Goal: Task Accomplishment & Management: Use online tool/utility

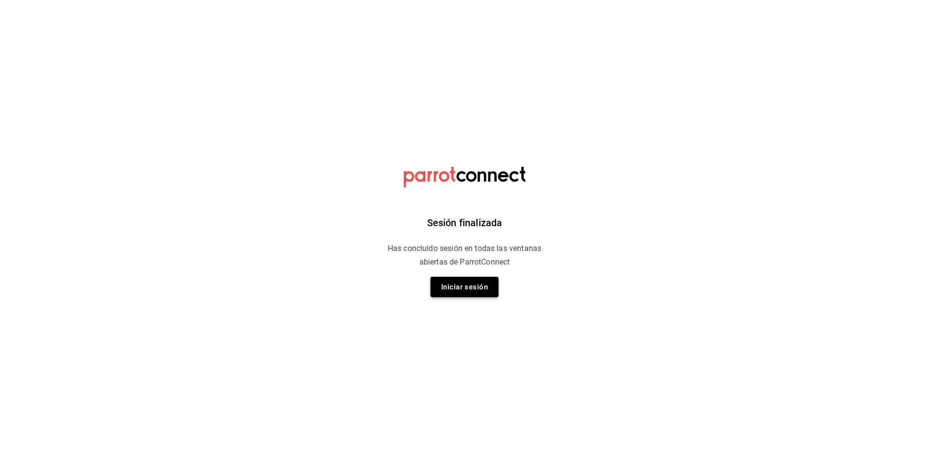
click at [473, 280] on button "Iniciar sesión" at bounding box center [465, 287] width 68 height 20
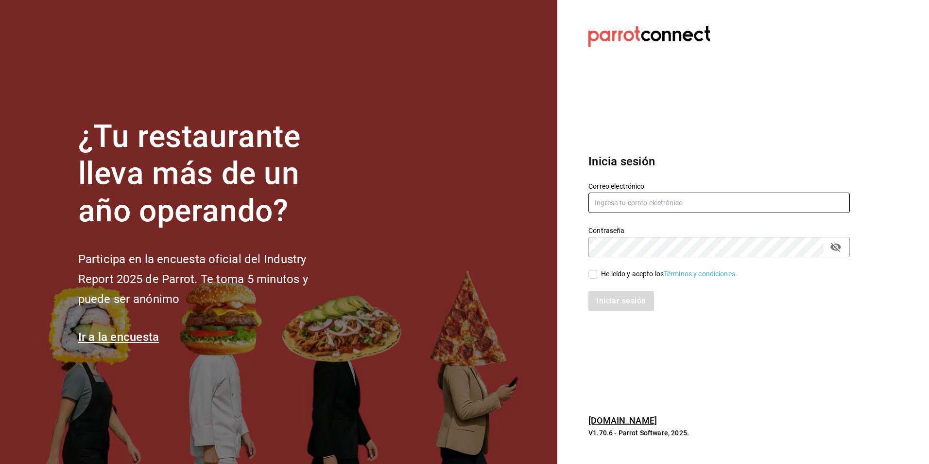
type input "[EMAIL_ADDRESS][DOMAIN_NAME]"
click at [596, 276] on input "He leído y acepto los Términos y condiciones." at bounding box center [593, 274] width 9 height 9
checkbox input "true"
click at [608, 300] on button "Iniciar sesión" at bounding box center [622, 301] width 66 height 20
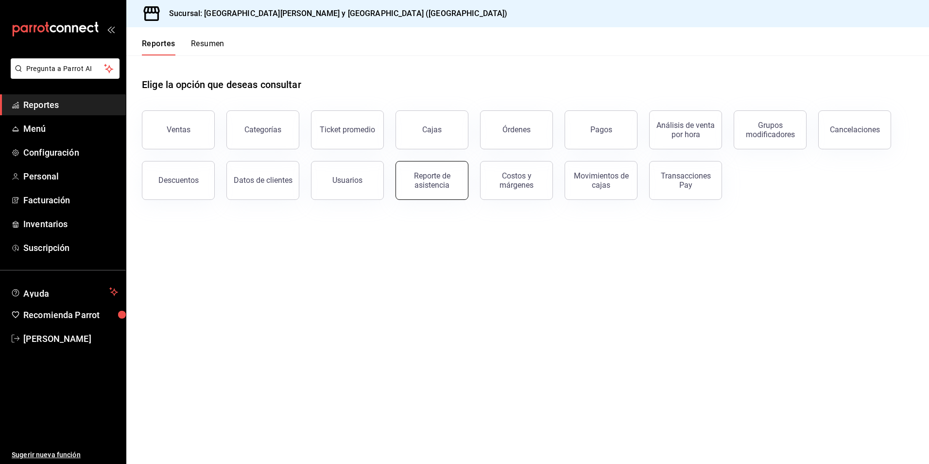
click at [403, 171] on button "Reporte de asistencia" at bounding box center [432, 180] width 73 height 39
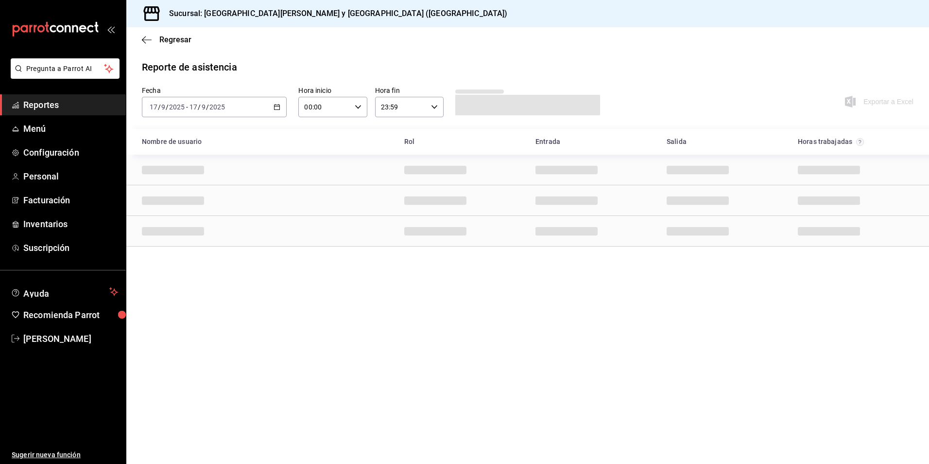
click at [235, 113] on div "2025-09-17 17 / 9 / 2025 - 2025-09-17 17 / 9 / 2025" at bounding box center [214, 107] width 145 height 20
click at [199, 177] on span "Semana actual" at bounding box center [187, 180] width 75 height 10
click at [206, 120] on div "Fecha 2025-09-14 14 / 9 / 2025 - 2025-09-17 17 / 9 / 2025 Hora inicio 00:00 Hor…" at bounding box center [527, 107] width 803 height 43
click at [198, 244] on span "Rango de fechas" at bounding box center [187, 246] width 75 height 10
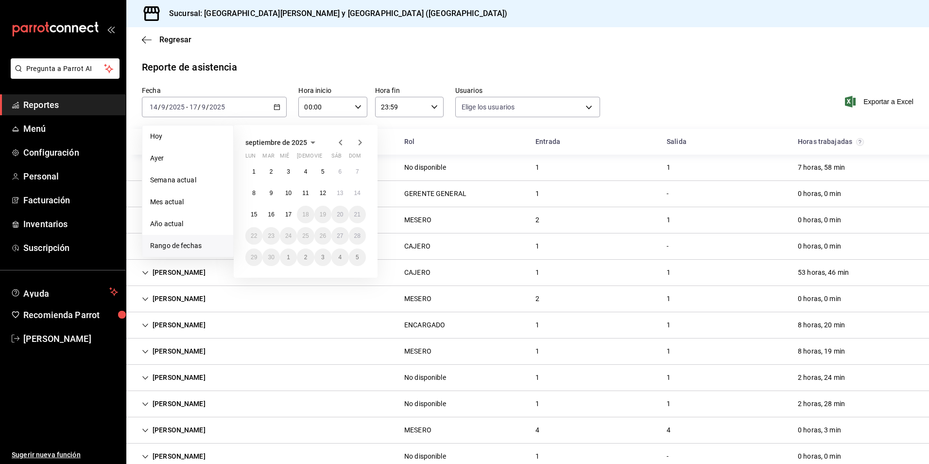
type input "534332e9-8a52-4bfd-a1dc-4d6e5ffffa3a,7b2ff4b6-152e-422c-a847-0cae64fb025a,84b5a…"
click at [253, 218] on button "15" at bounding box center [253, 214] width 17 height 17
click at [255, 213] on abbr "15" at bounding box center [254, 214] width 6 height 7
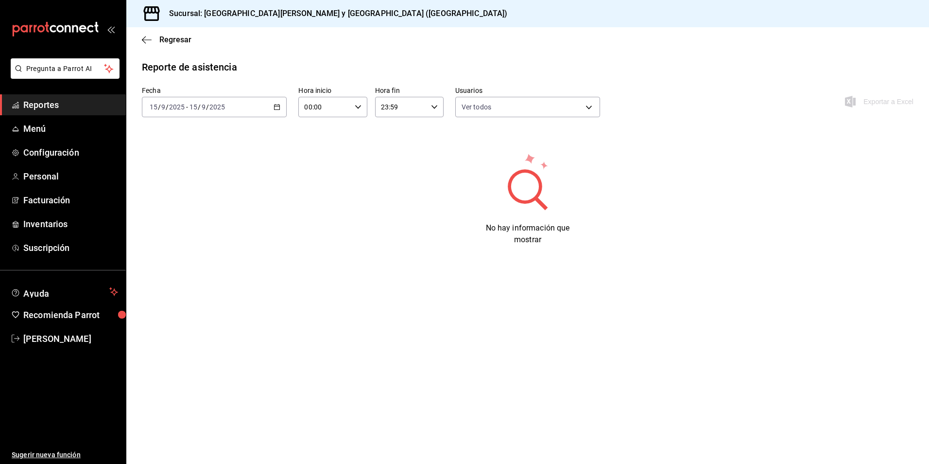
click at [240, 103] on div "2025-09-15 15 / 9 / 2025 - 2025-09-15 15 / 9 / 2025" at bounding box center [214, 107] width 145 height 20
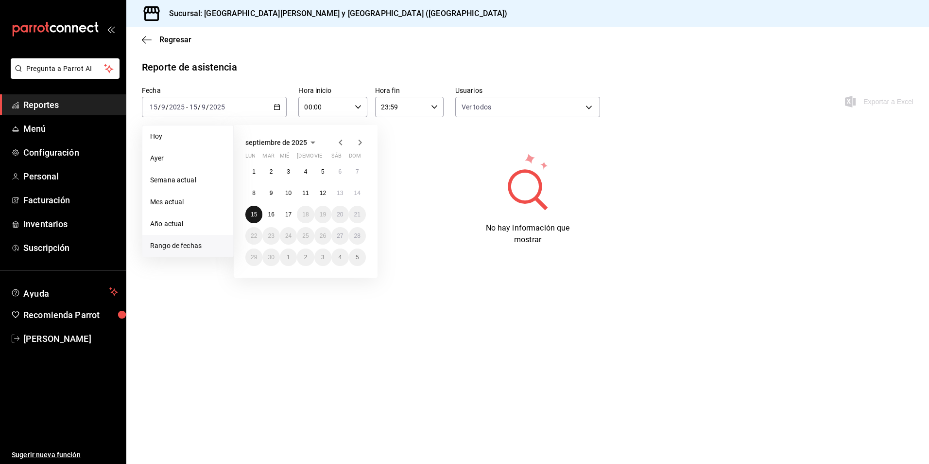
click at [254, 211] on abbr "15" at bounding box center [254, 214] width 6 height 7
click at [253, 211] on abbr "15" at bounding box center [254, 214] width 6 height 7
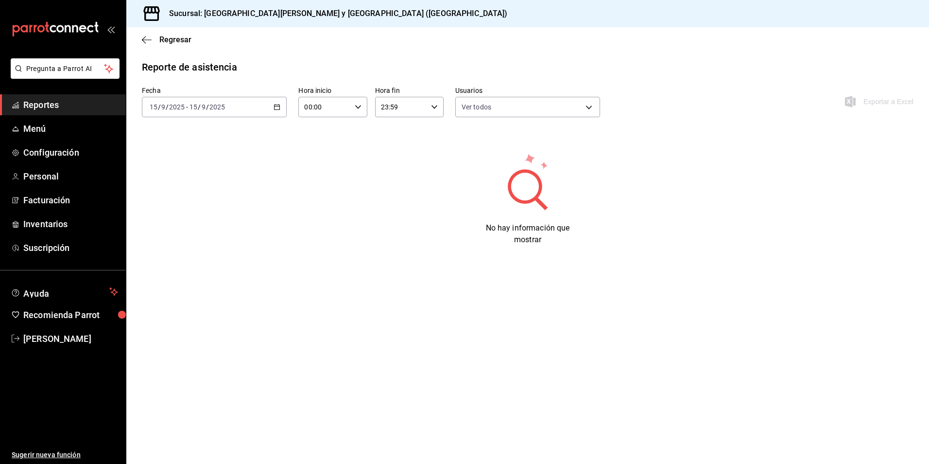
click at [207, 108] on span "/" at bounding box center [207, 107] width 3 height 8
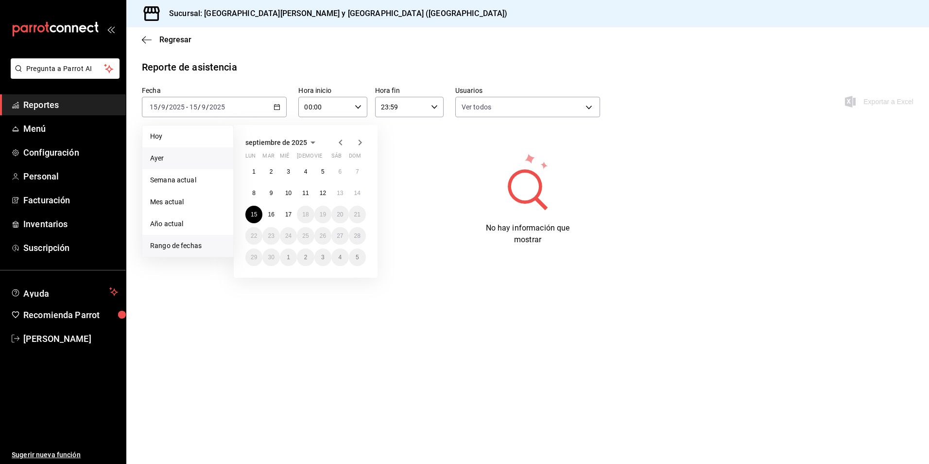
click at [170, 152] on li "Ayer" at bounding box center [187, 158] width 91 height 22
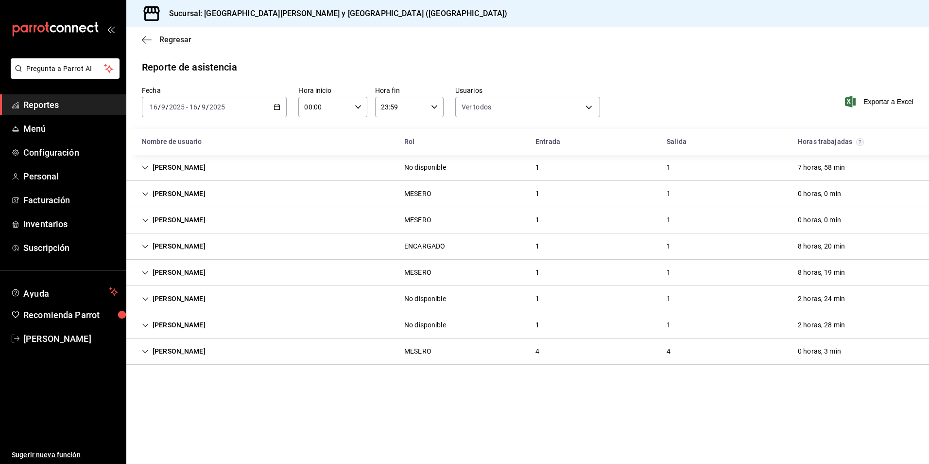
click at [149, 36] on icon "button" at bounding box center [147, 39] width 10 height 9
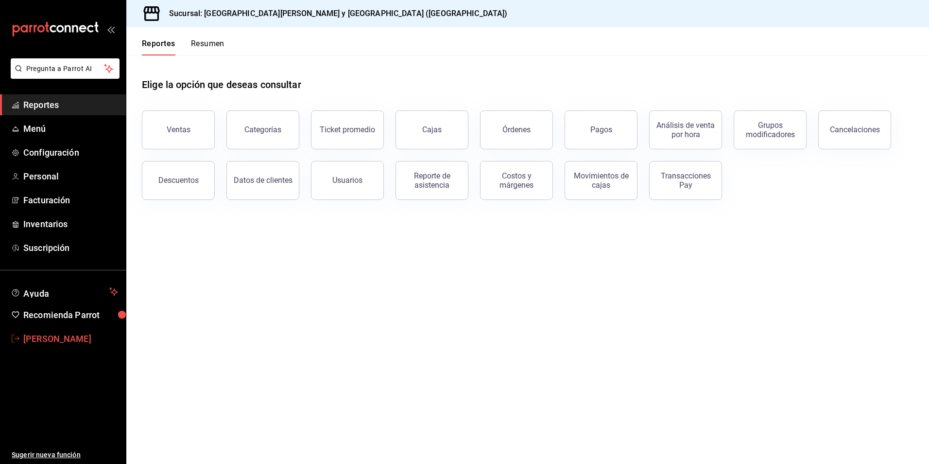
click at [82, 336] on span "AMAIRANY REYMUNDO" at bounding box center [70, 338] width 95 height 13
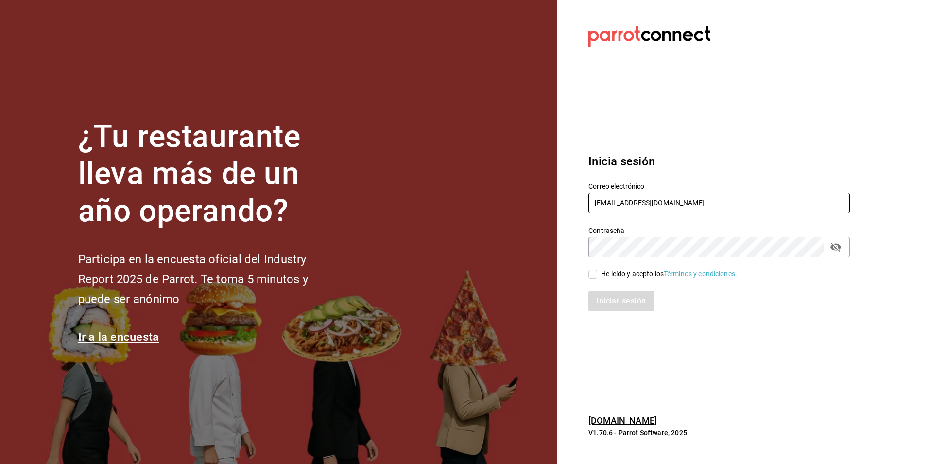
click at [690, 195] on input "[EMAIL_ADDRESS][DOMAIN_NAME]" at bounding box center [719, 202] width 261 height 20
type input "nominassushizone@gmail.com"
click at [606, 273] on div "He leído y acepto los Términos y condiciones." at bounding box center [669, 274] width 136 height 10
click at [597, 273] on input "He leído y acepto los Términos y condiciones." at bounding box center [593, 274] width 9 height 9
checkbox input "true"
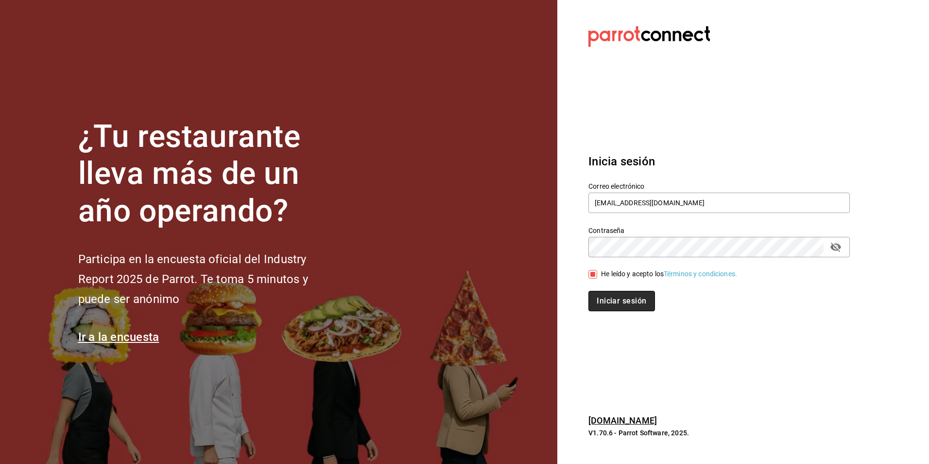
click at [608, 293] on button "Iniciar sesión" at bounding box center [622, 301] width 66 height 20
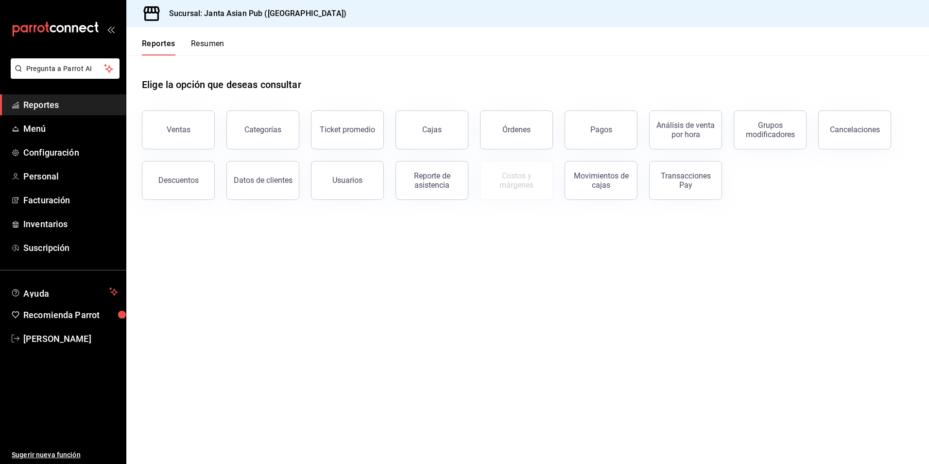
click at [429, 171] on button "Reporte de asistencia" at bounding box center [432, 180] width 73 height 39
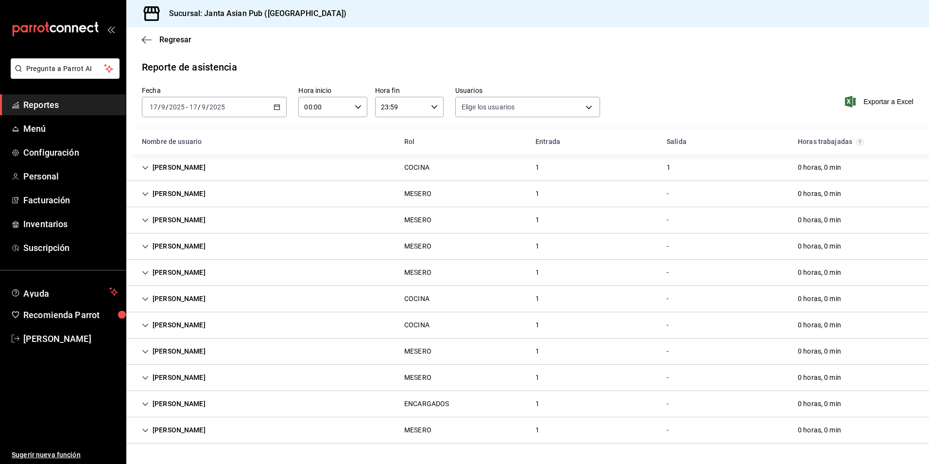
type input "0ce81fc3-f329-4ae3-8004-088a30f20492,1e181a7a-d990-4121-8841-349673544ea7,5189f…"
click at [269, 101] on div "2025-09-17 17 / 9 / 2025 - 2025-09-17 17 / 9 / 2025" at bounding box center [214, 107] width 145 height 20
click at [197, 249] on span "Rango de fechas" at bounding box center [187, 246] width 75 height 10
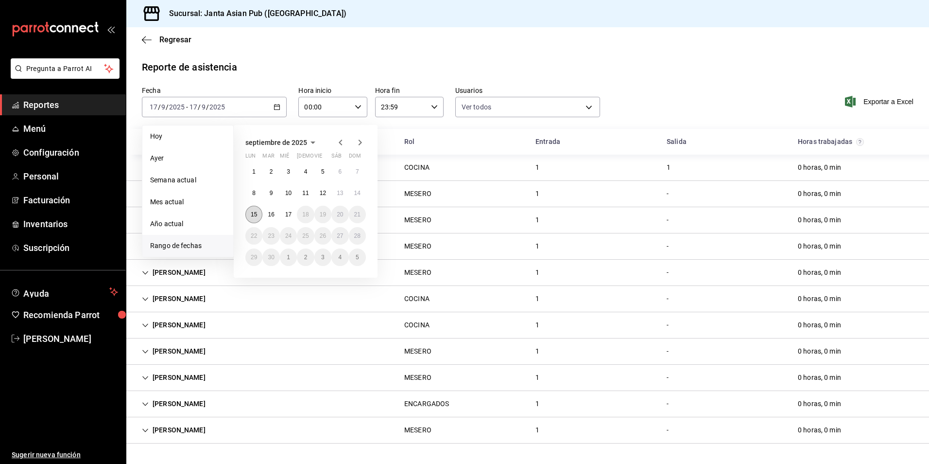
click at [257, 217] on abbr "15" at bounding box center [254, 214] width 6 height 7
click at [248, 213] on button "15" at bounding box center [253, 214] width 17 height 17
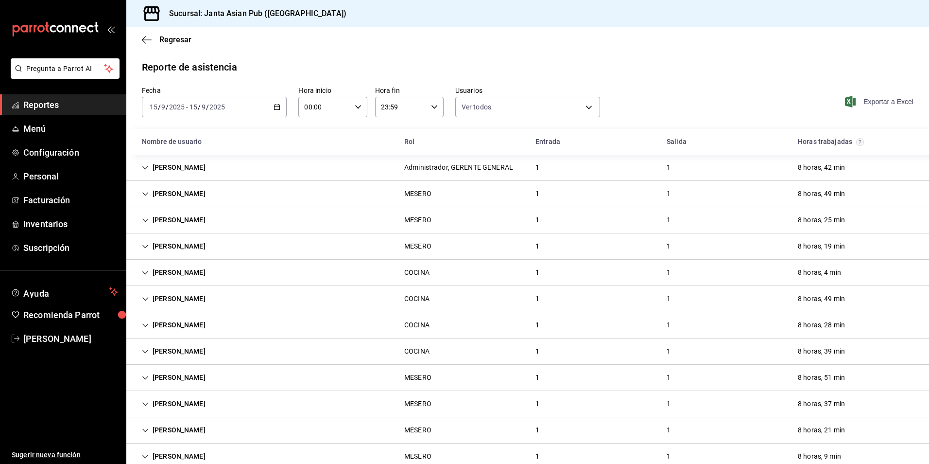
click at [886, 102] on span "Exportar a Excel" at bounding box center [880, 102] width 67 height 12
click at [233, 109] on div "2025-09-15 15 / 9 / 2025 - 2025-09-15 15 / 9 / 2025" at bounding box center [214, 107] width 145 height 20
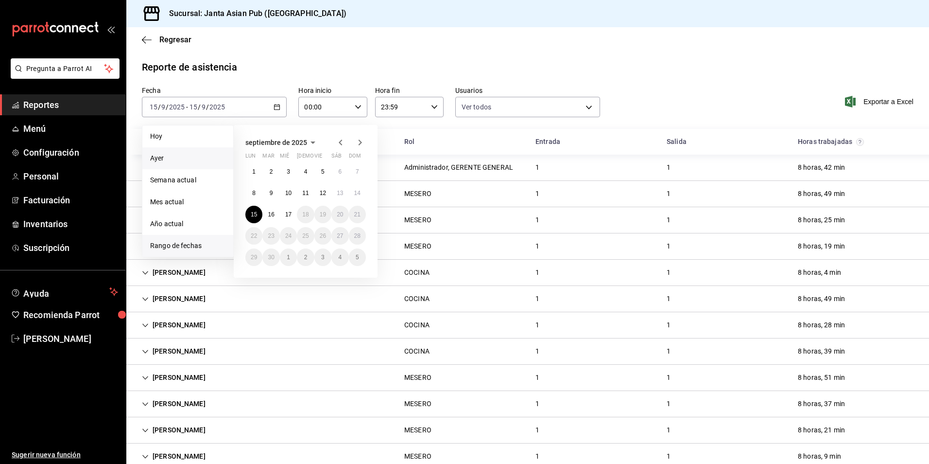
click at [189, 155] on span "Ayer" at bounding box center [187, 158] width 75 height 10
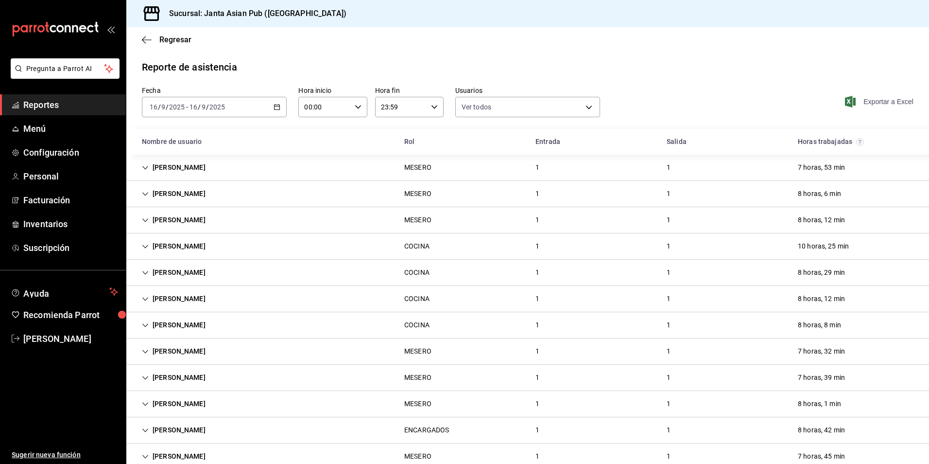
click at [887, 99] on span "Exportar a Excel" at bounding box center [880, 102] width 67 height 12
